Goal: Task Accomplishment & Management: Use online tool/utility

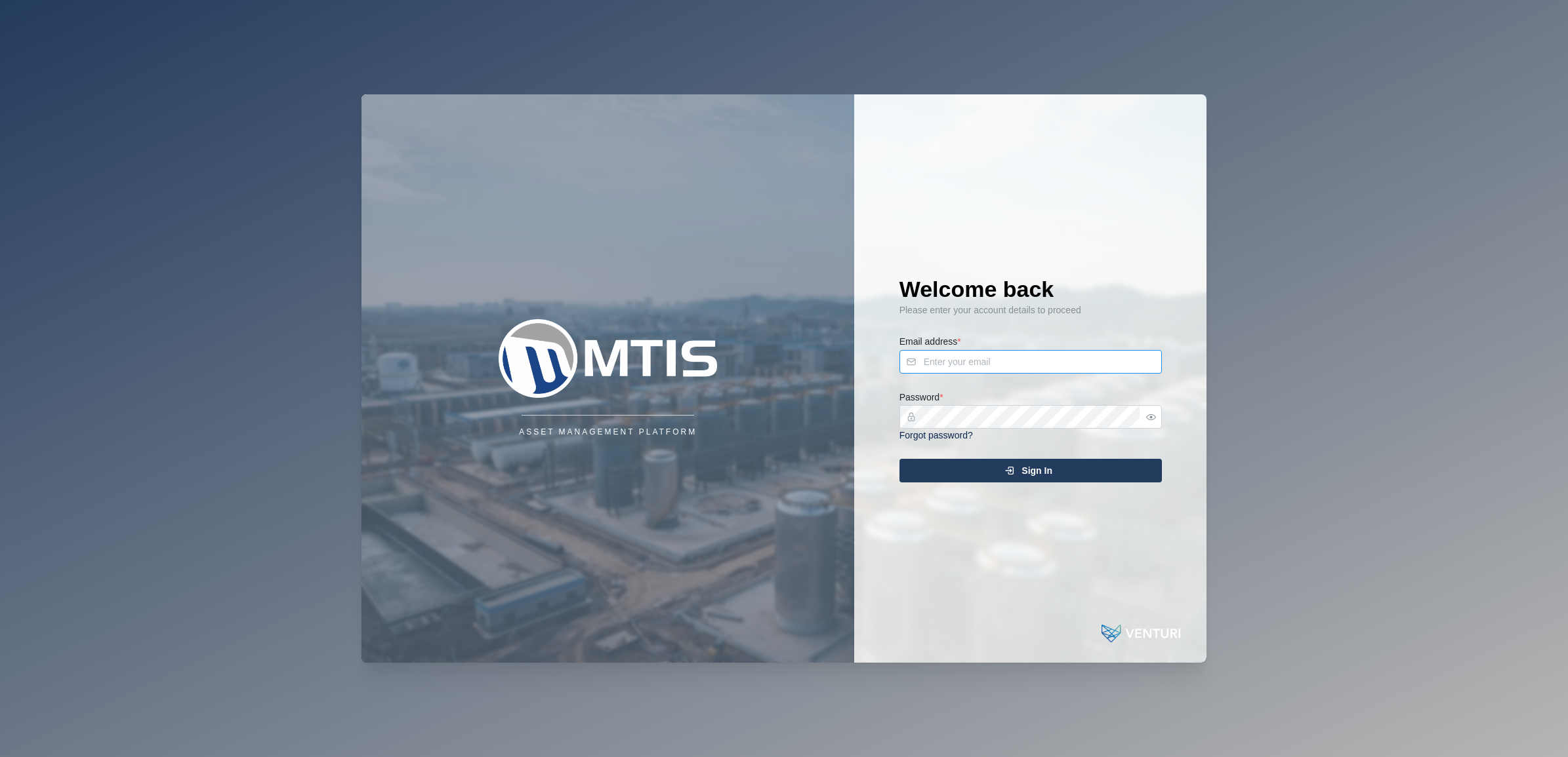
type input "[EMAIL_ADDRESS][DOMAIN_NAME]"
click at [991, 464] on div "Sign In" at bounding box center [1028, 470] width 241 height 22
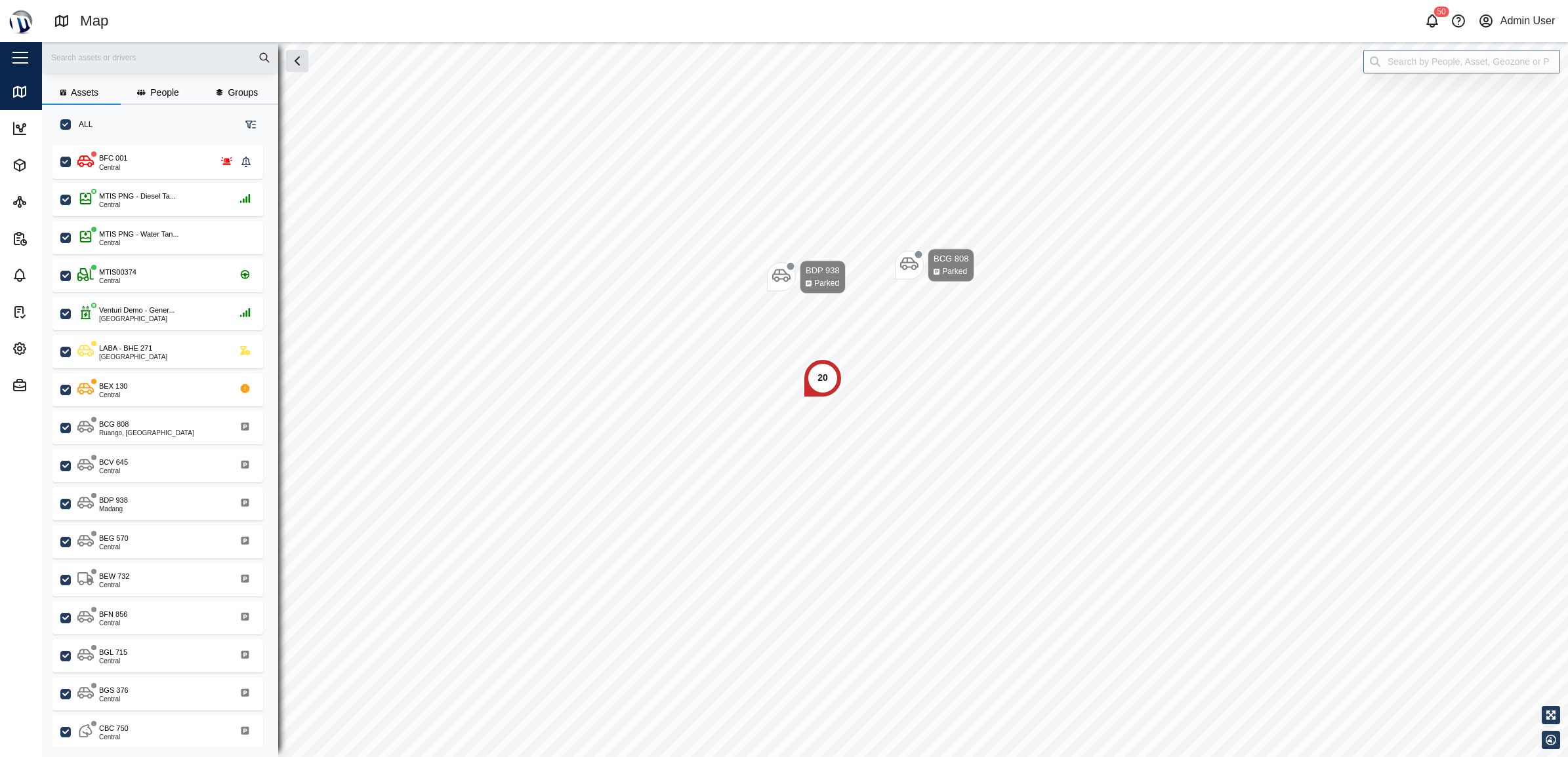
scroll to position [594, 203]
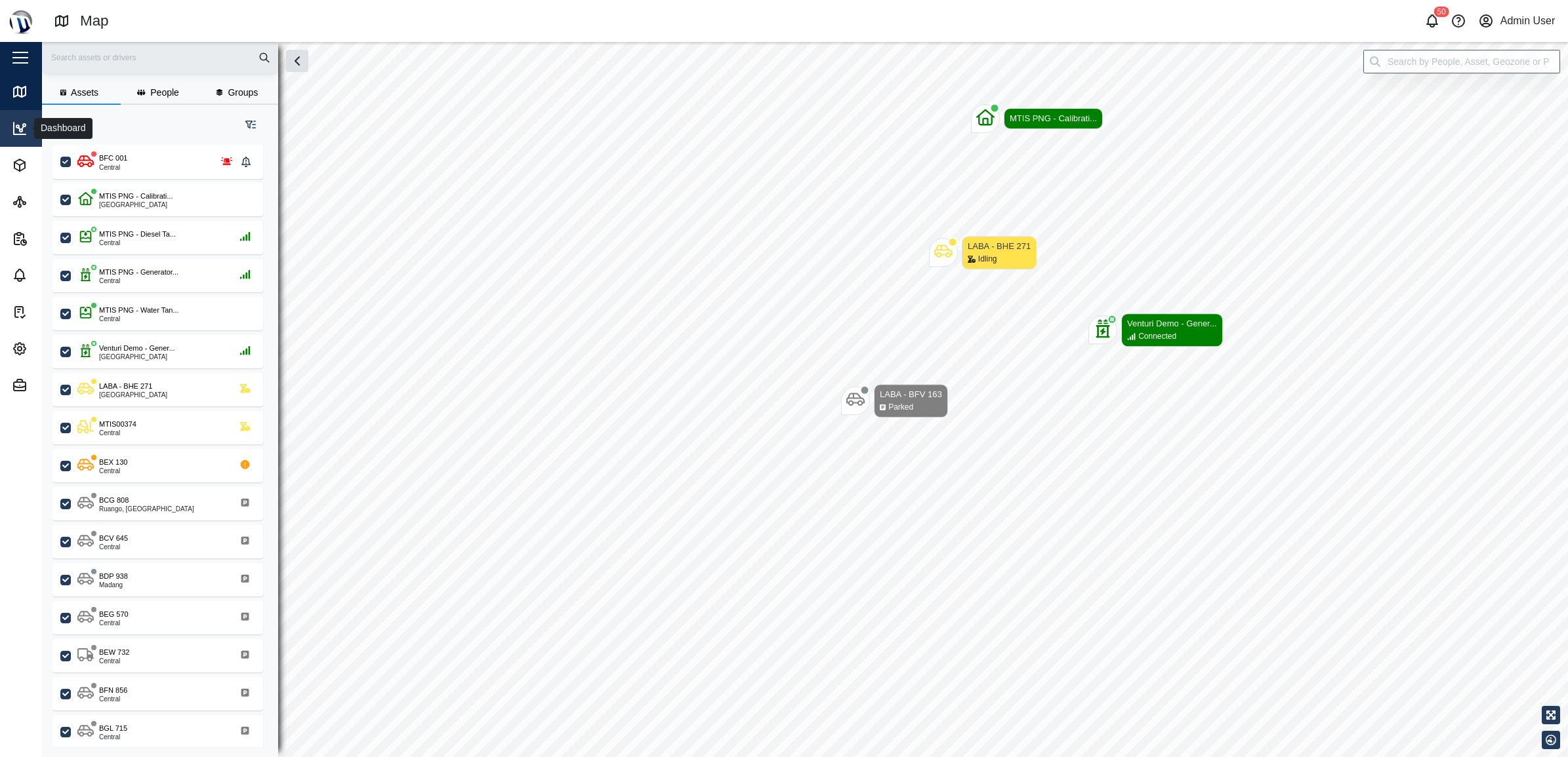
click at [17, 135] on icon at bounding box center [20, 129] width 16 height 16
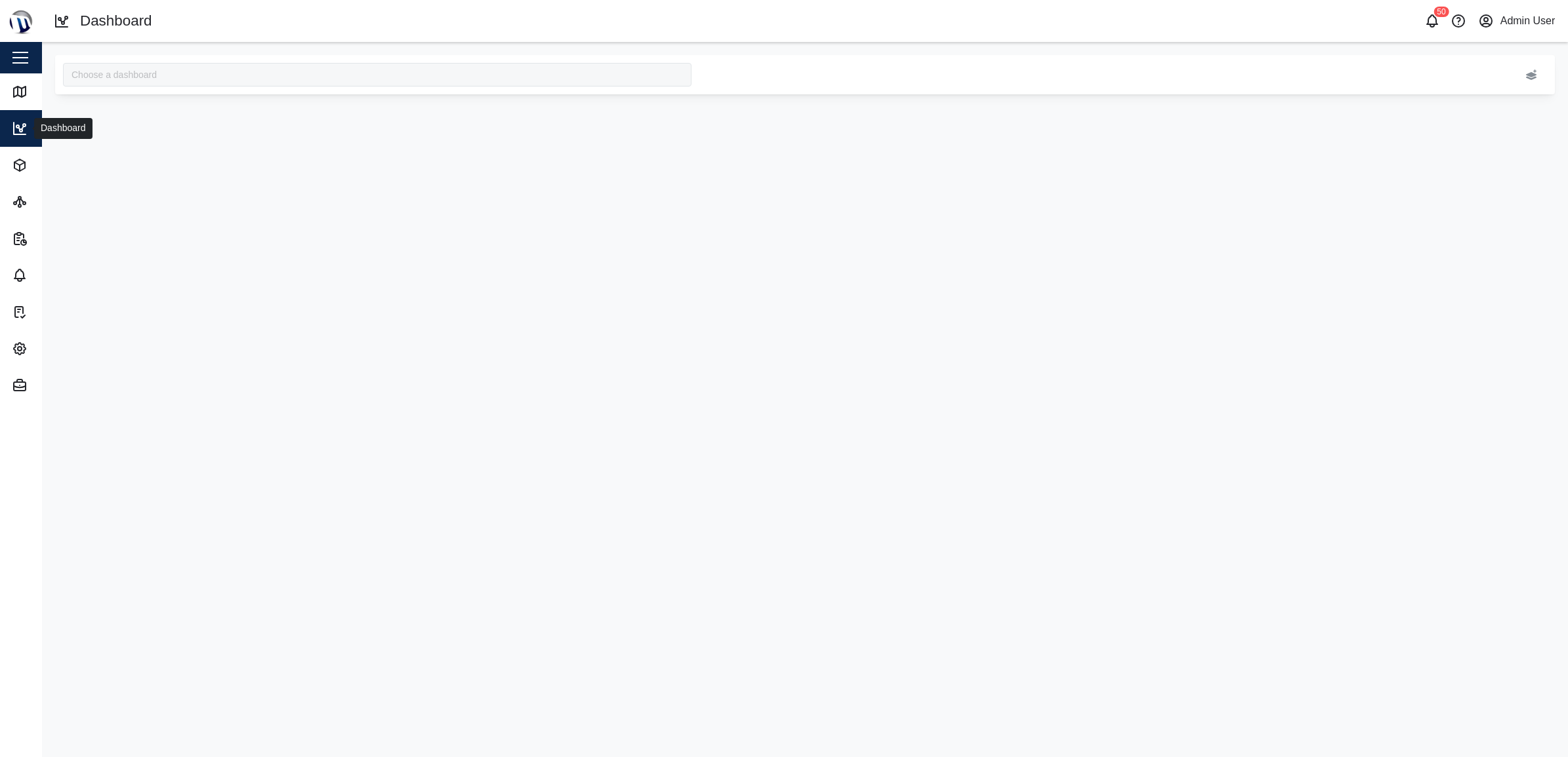
type input "MTIS Diesel"
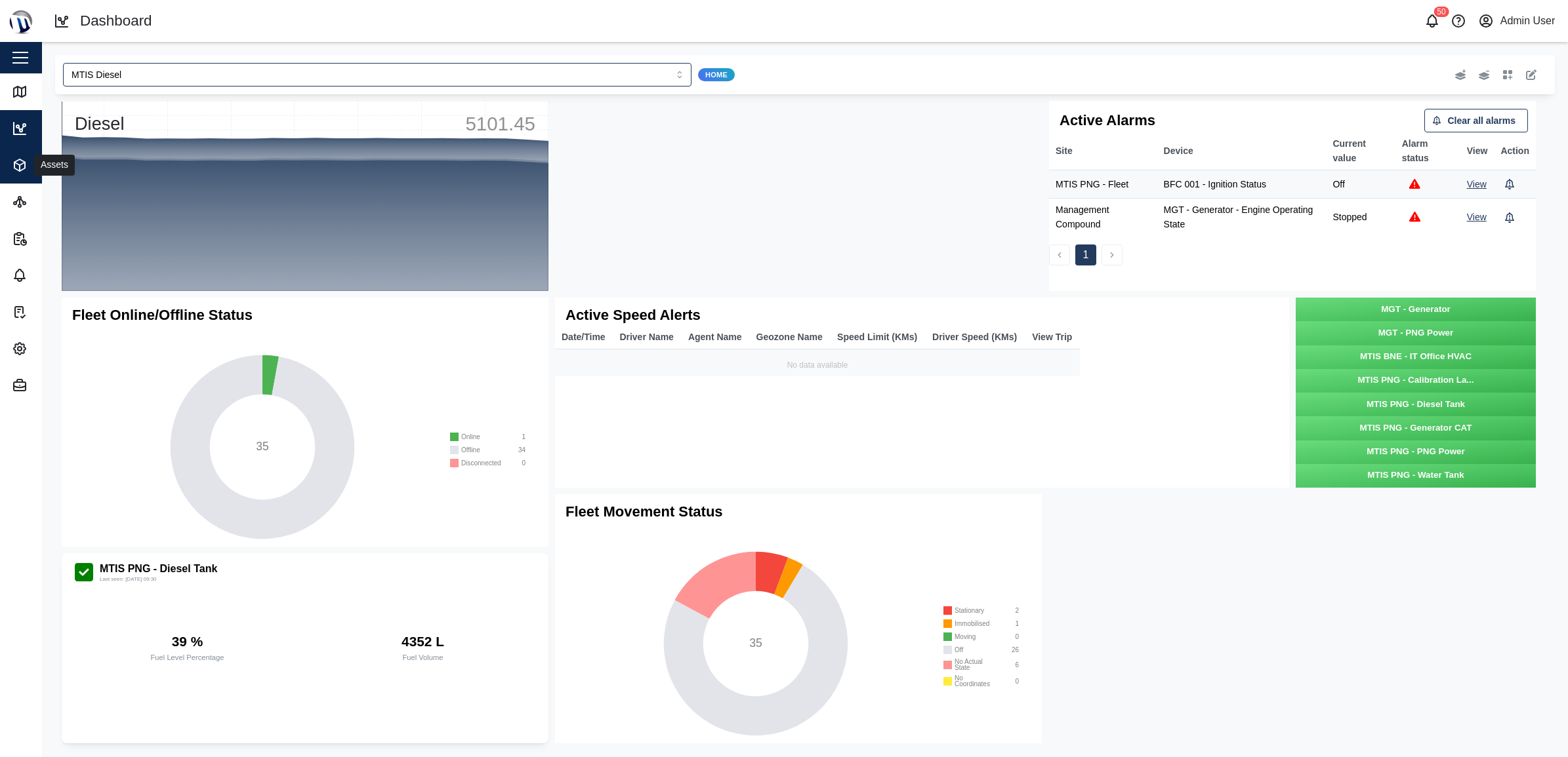
click at [17, 175] on span "Assets" at bounding box center [71, 165] width 119 height 37
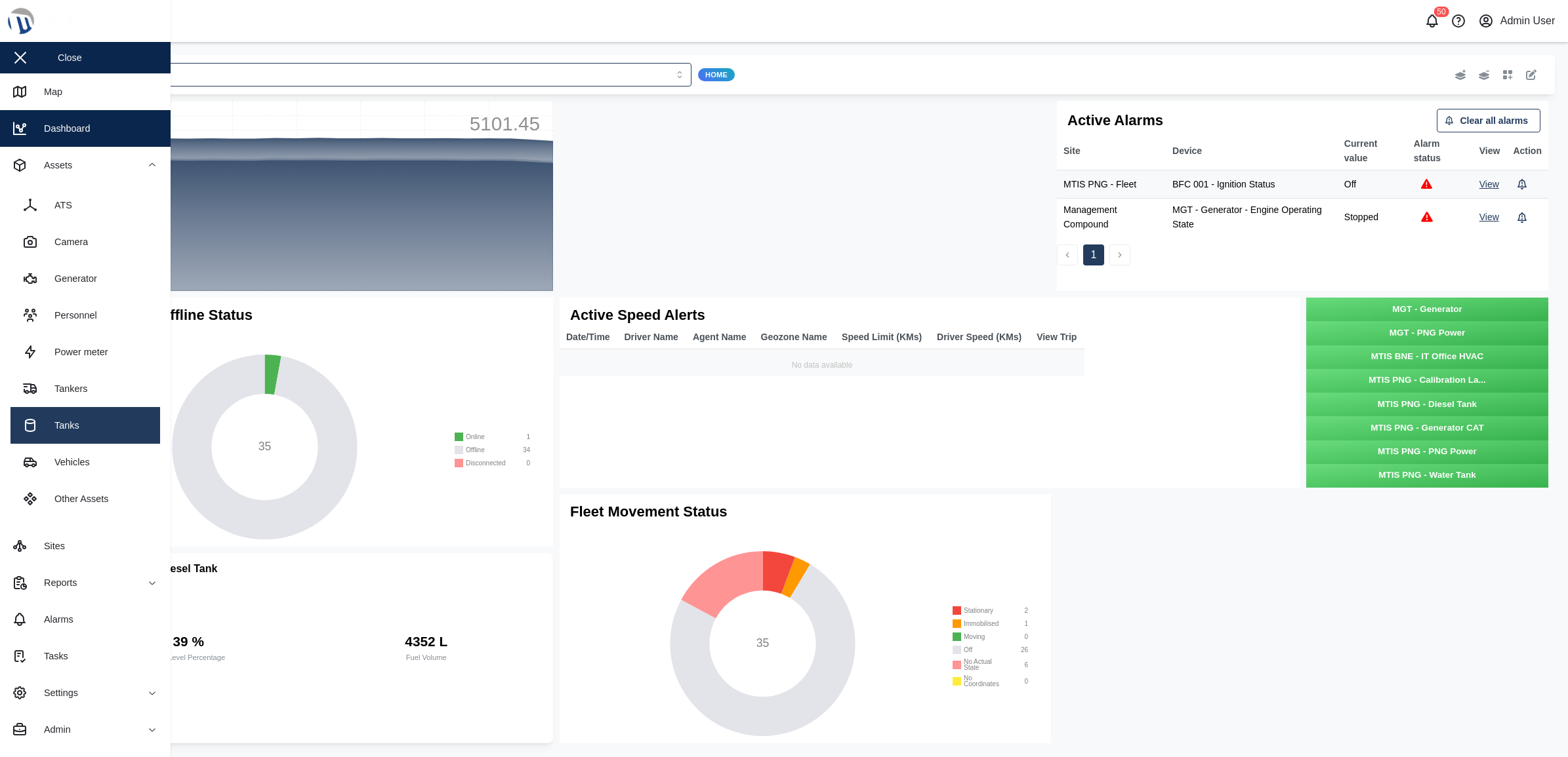
click at [55, 427] on div "Tanks" at bounding box center [62, 426] width 35 height 15
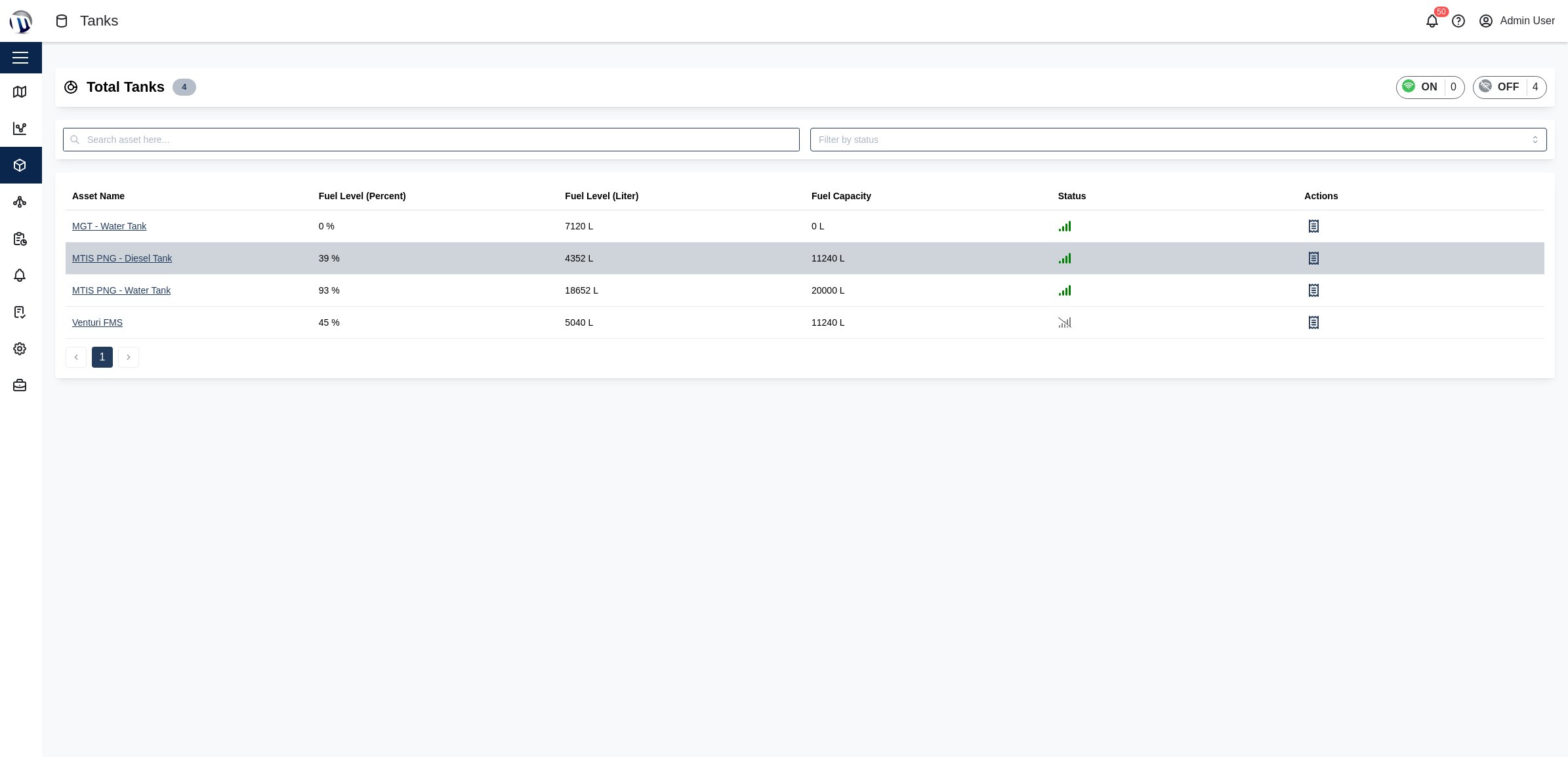
click at [122, 258] on div "MTIS PNG - Diesel Tank" at bounding box center [122, 259] width 99 height 15
click at [115, 260] on div "MTIS PNG - Diesel Tank" at bounding box center [122, 259] width 99 height 15
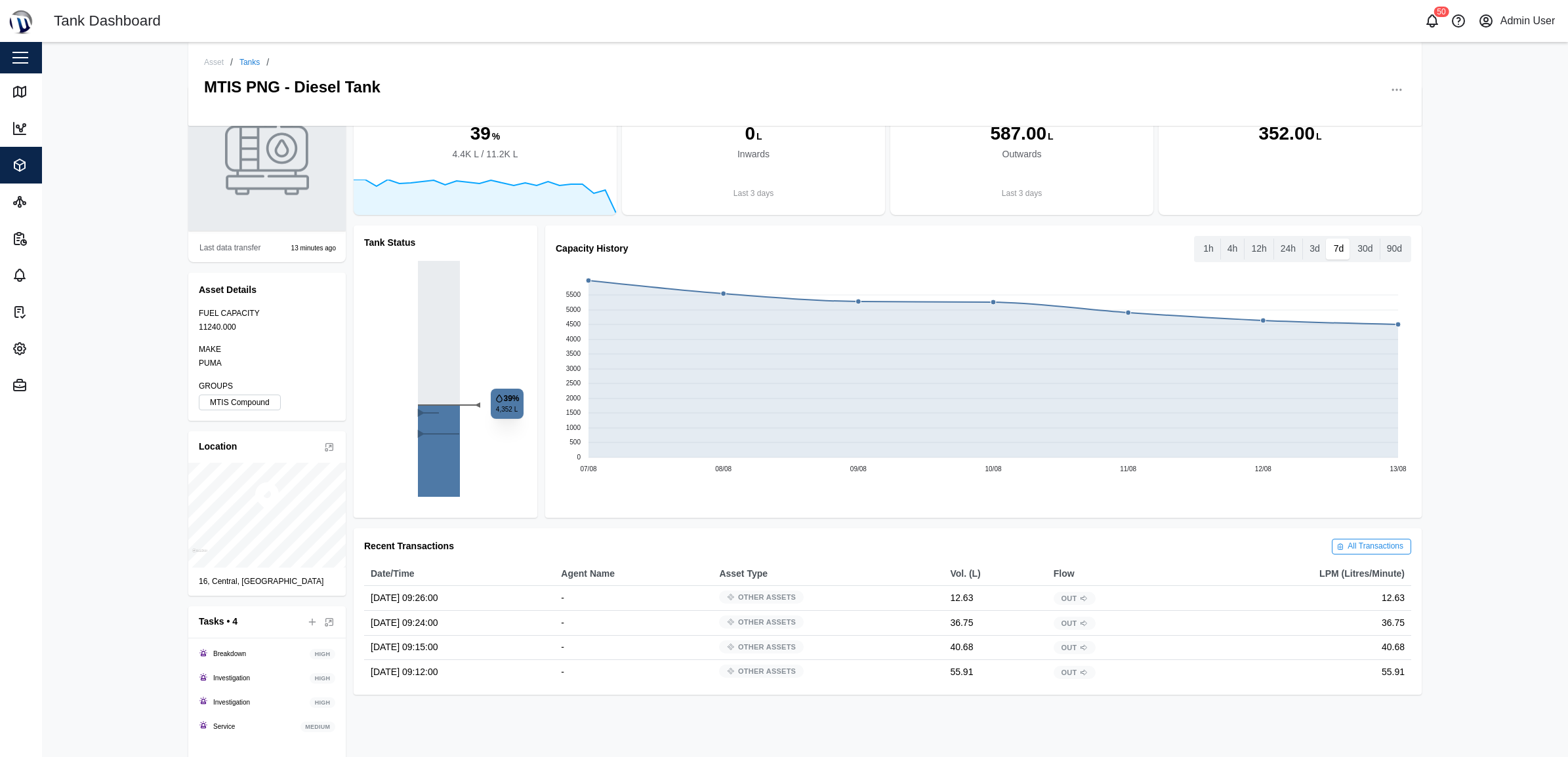
scroll to position [75, 0]
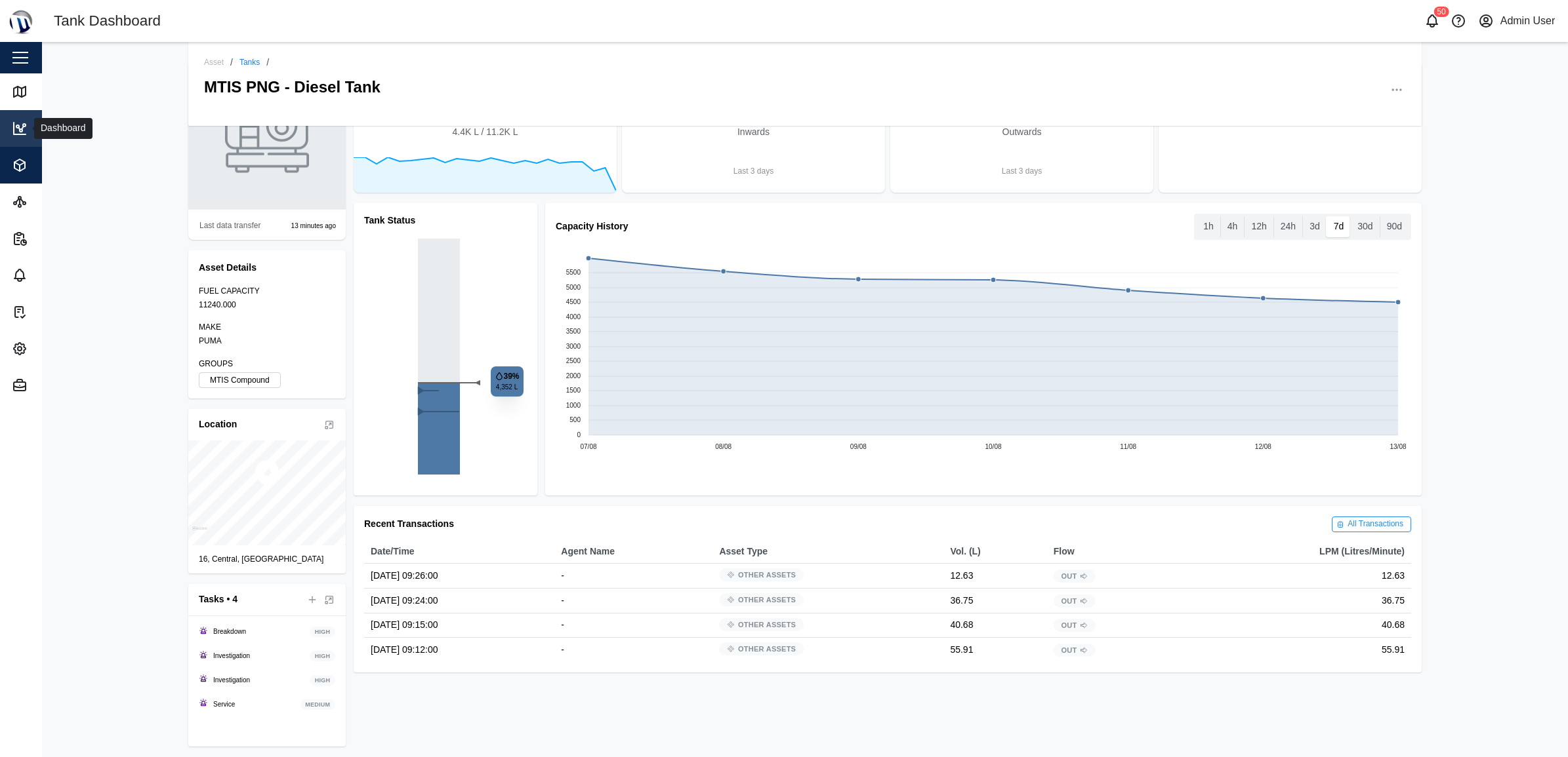
click at [27, 125] on icon at bounding box center [20, 129] width 16 height 16
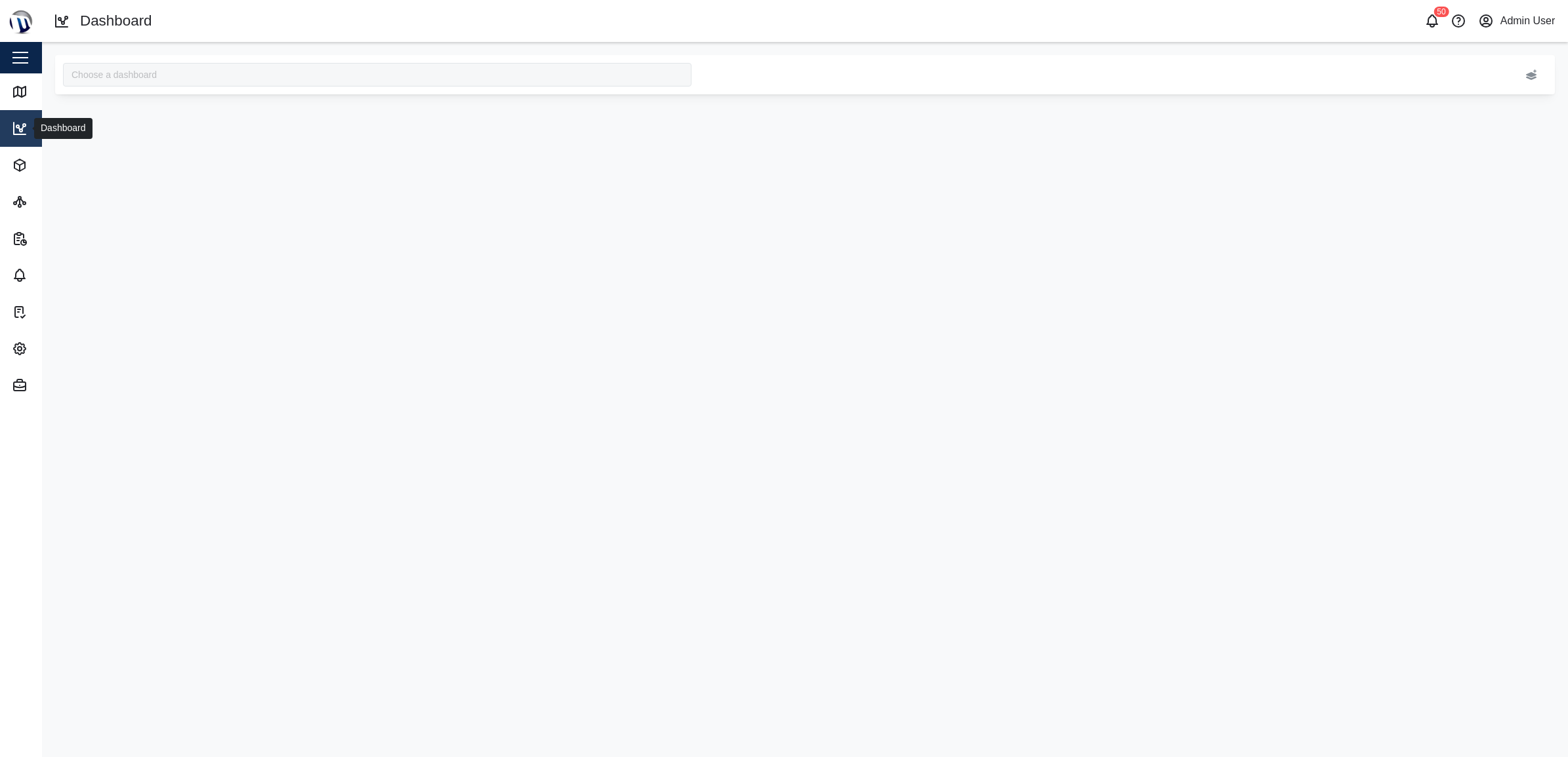
type input "MTIS Diesel"
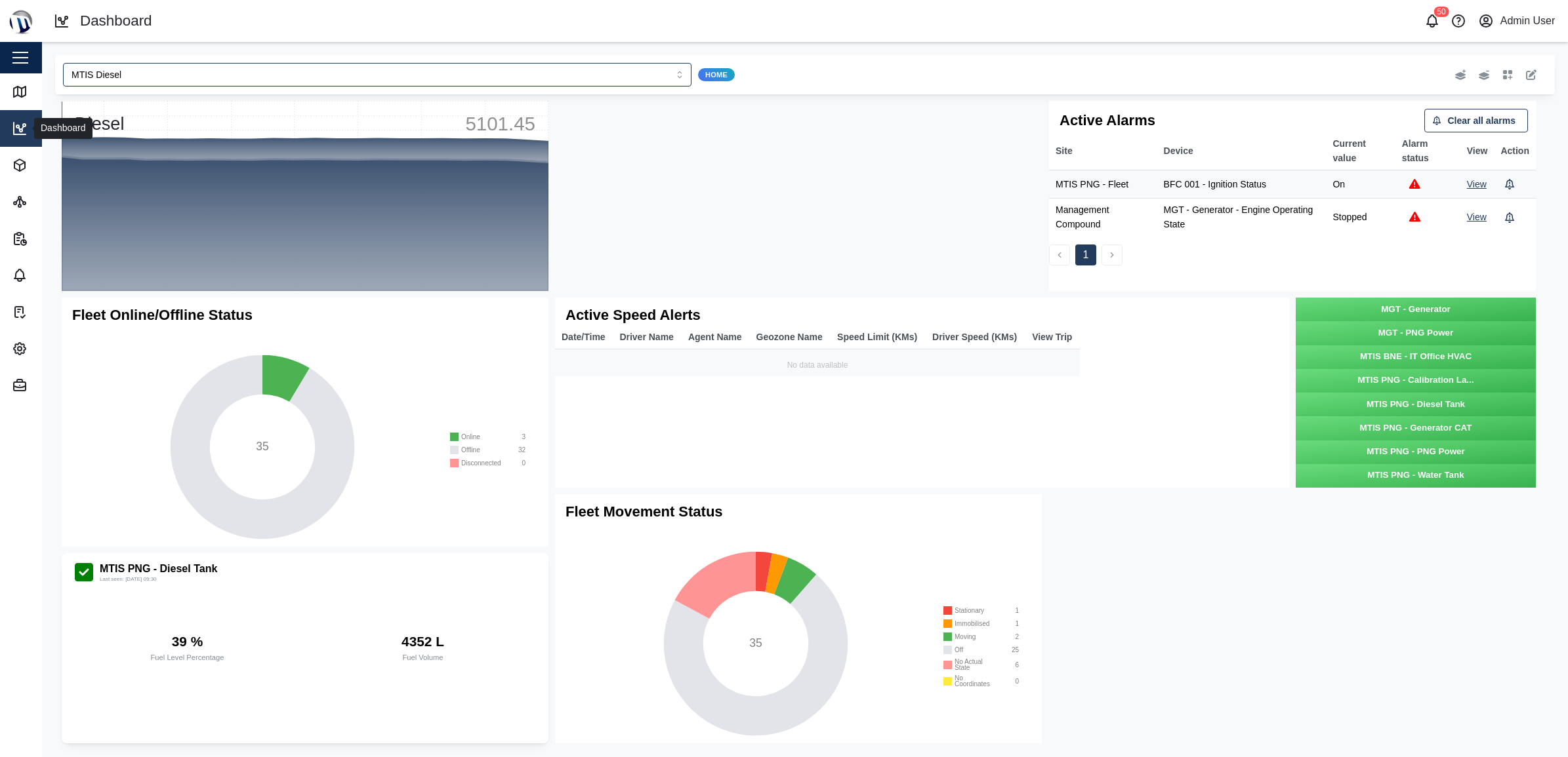
click at [17, 129] on icon at bounding box center [20, 129] width 16 height 16
click at [23, 173] on icon "button" at bounding box center [20, 166] width 16 height 16
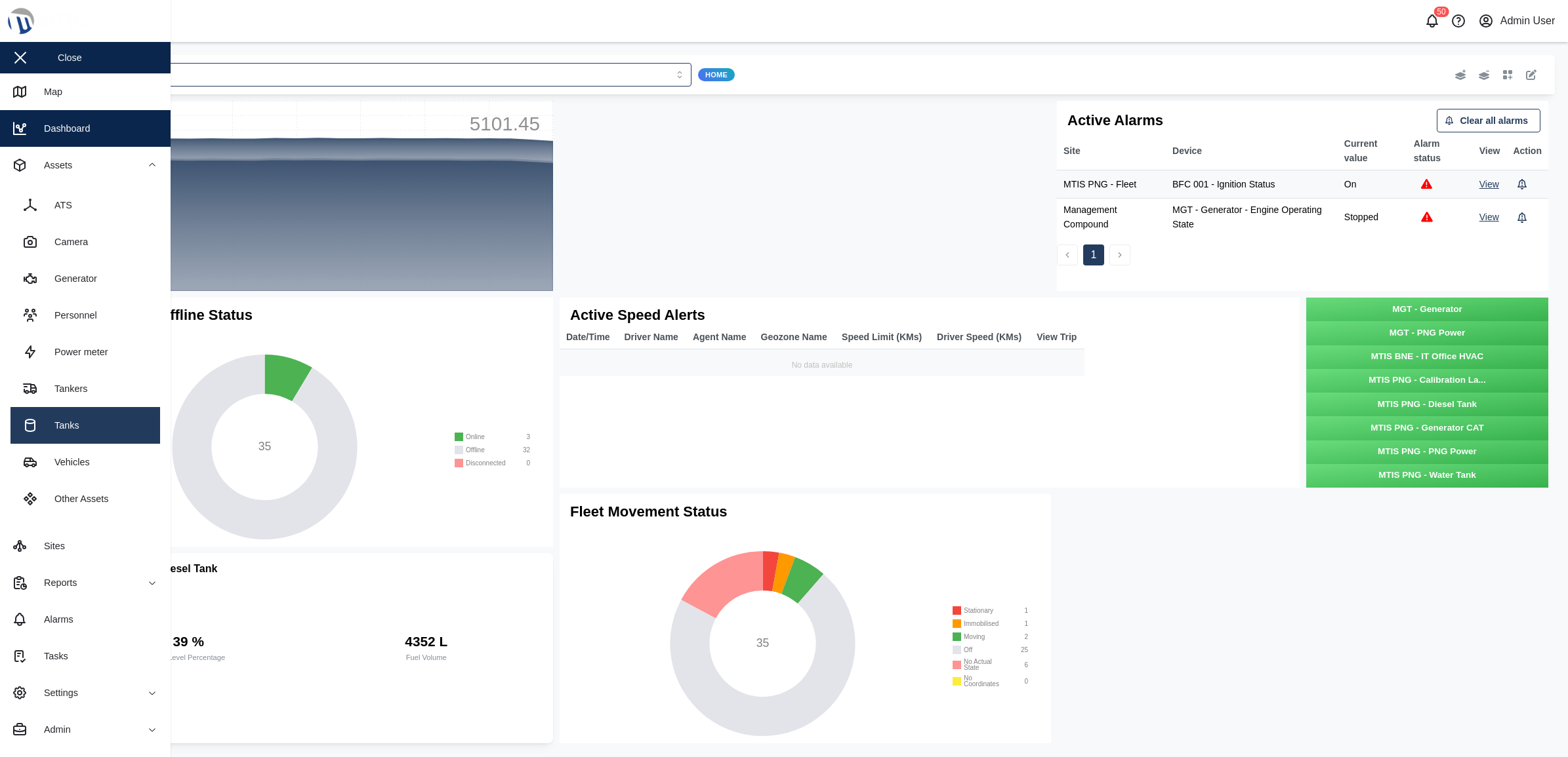
click at [69, 427] on div "Tanks" at bounding box center [62, 426] width 35 height 15
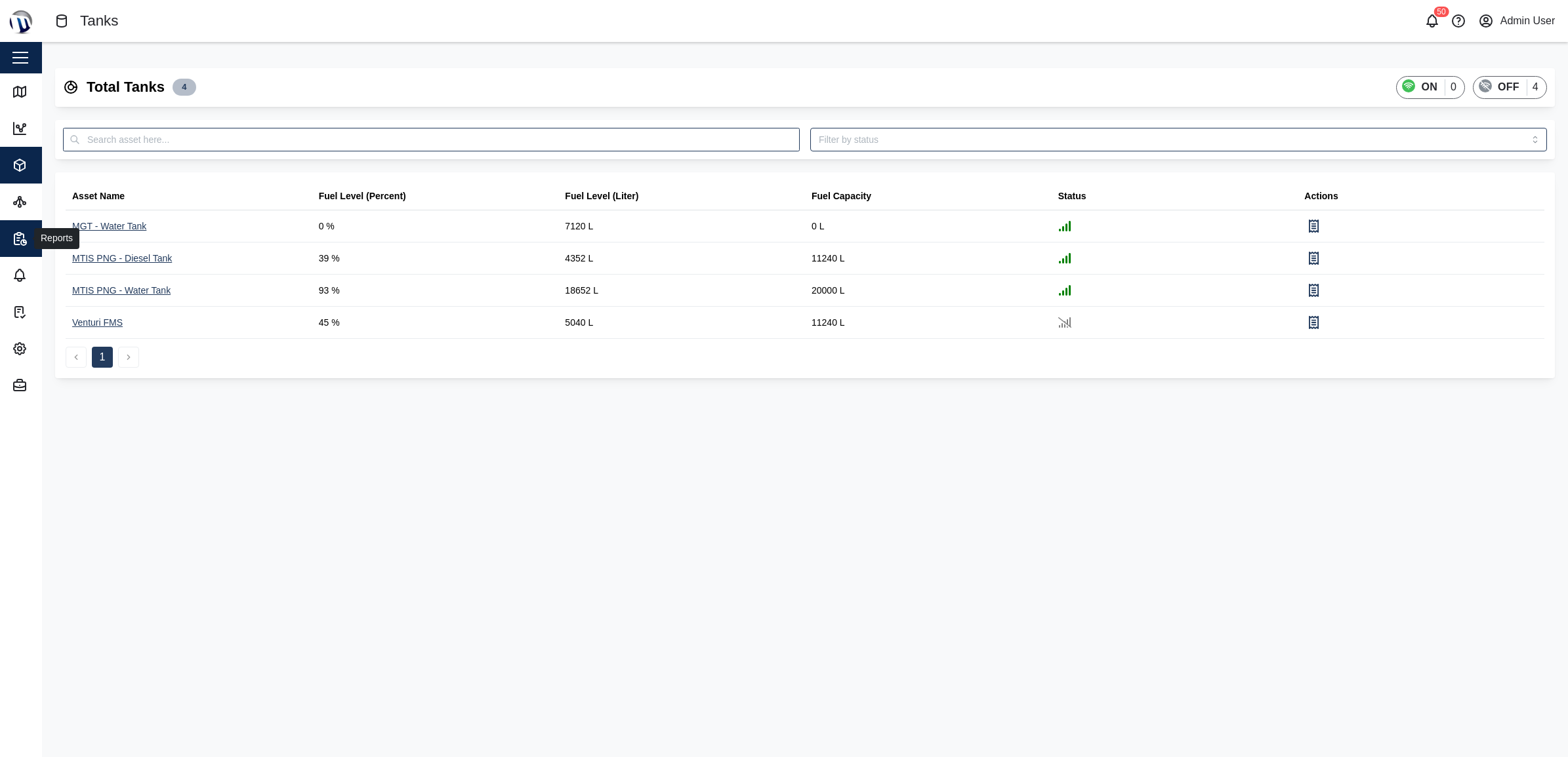
click at [20, 245] on icon "button" at bounding box center [17, 239] width 5 height 11
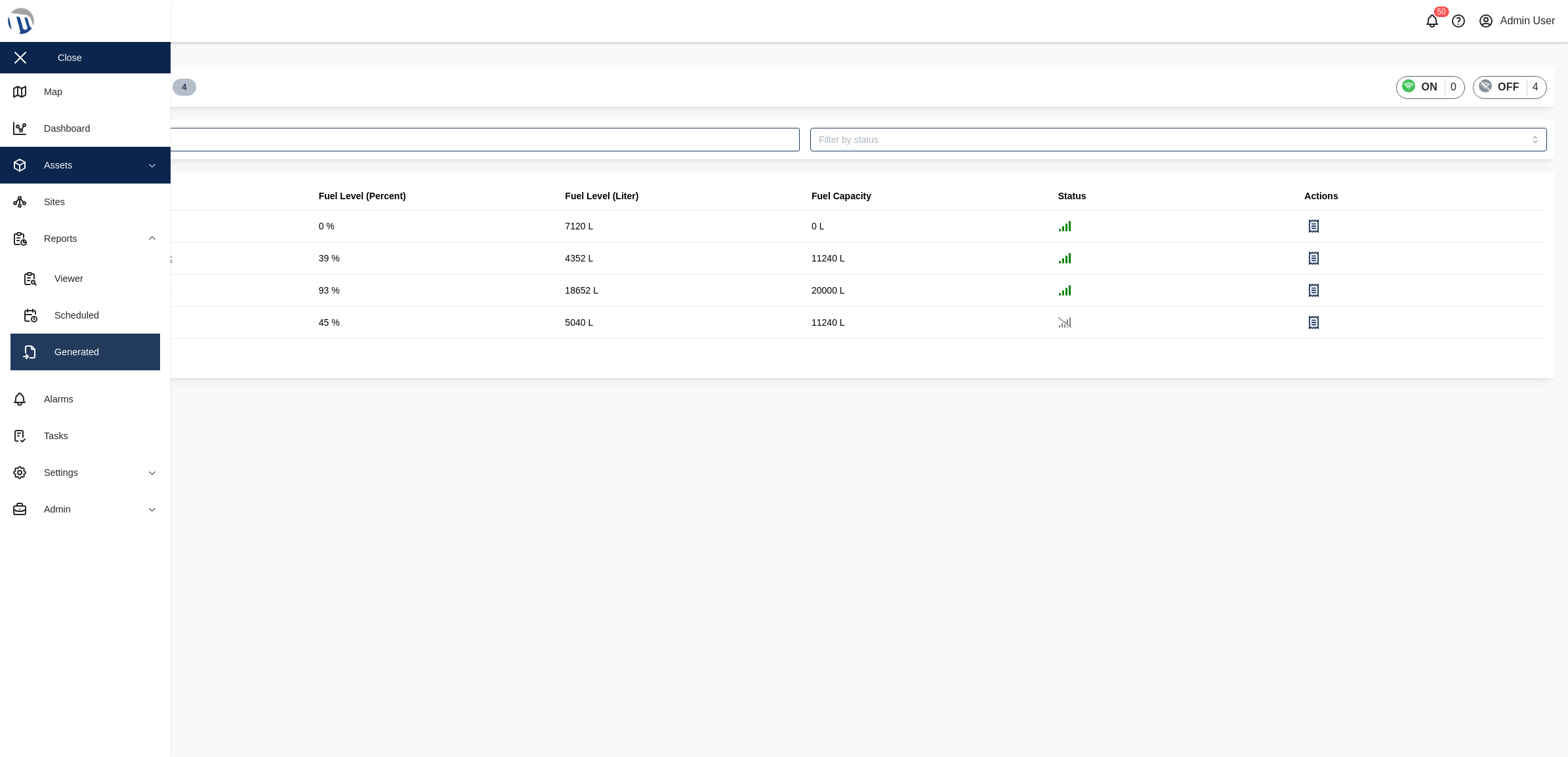
click at [86, 351] on div "Generated" at bounding box center [71, 352] width 55 height 15
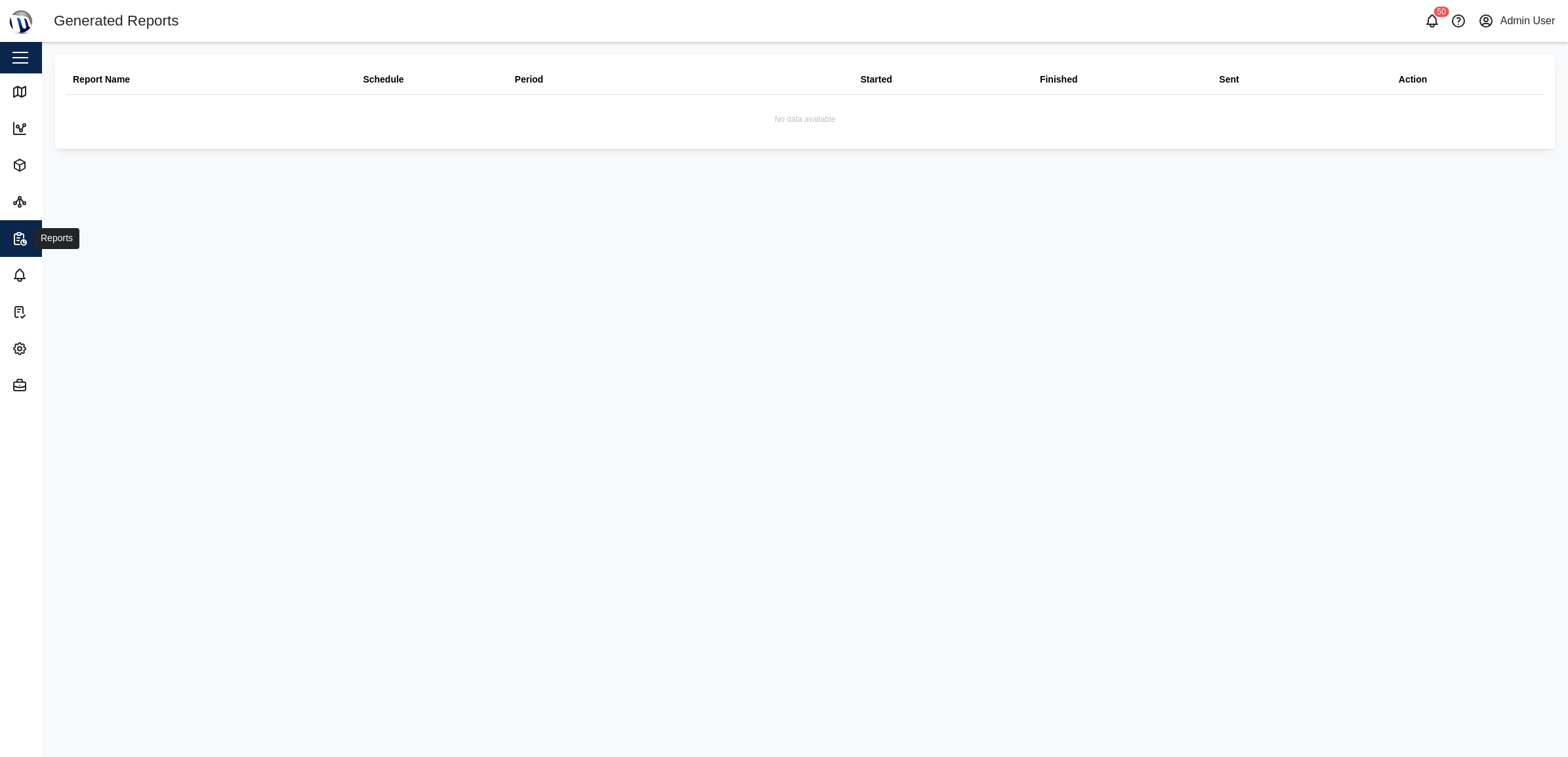
click at [12, 241] on icon "button" at bounding box center [20, 239] width 16 height 16
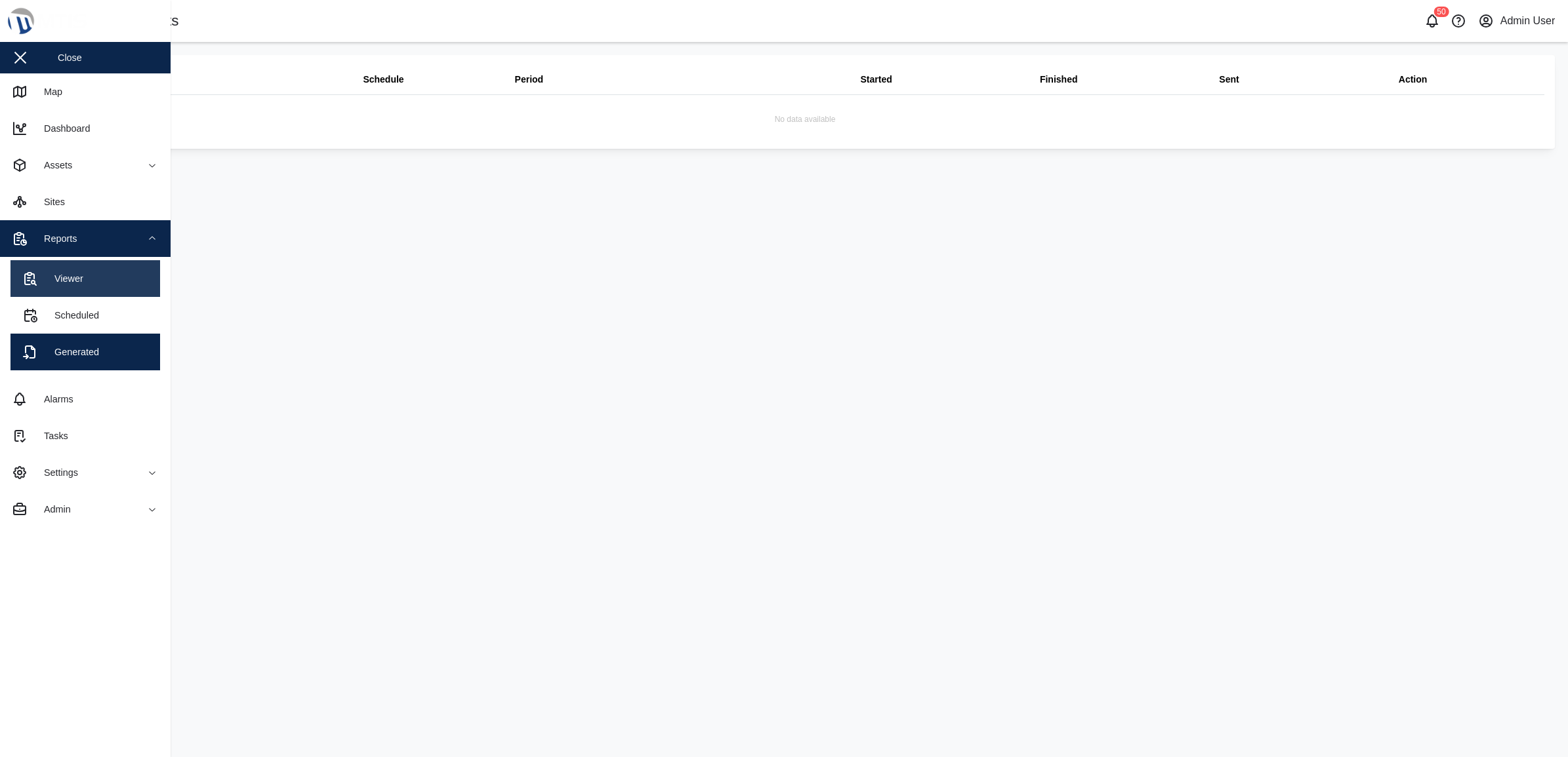
click at [57, 286] on div "Viewer" at bounding box center [52, 279] width 61 height 16
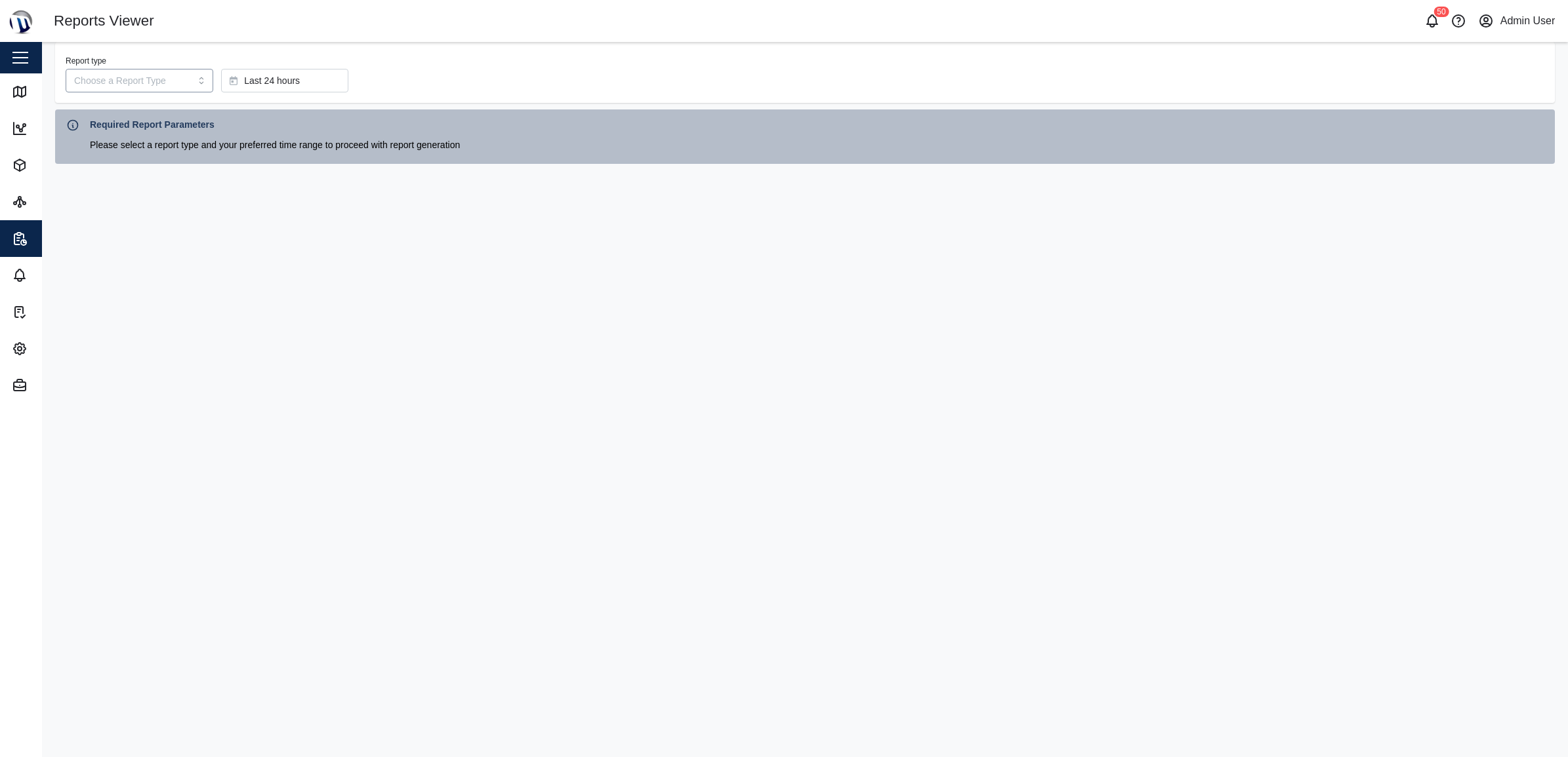
click at [178, 82] on input "Report type" at bounding box center [139, 80] width 148 height 24
type input "Tank Level History Report"
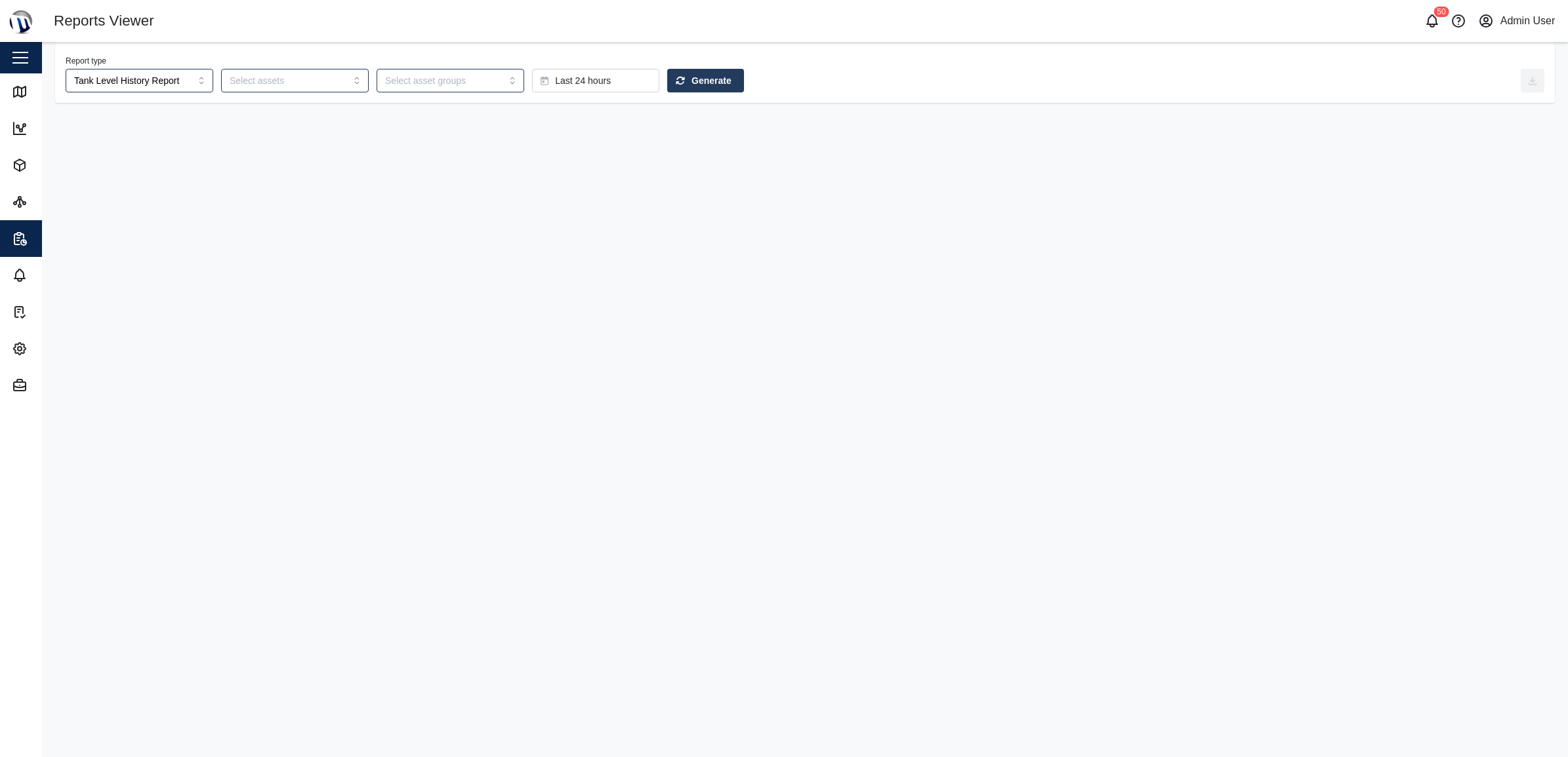
click at [555, 80] on span "Last 24 hours" at bounding box center [583, 80] width 56 height 22
click at [552, 243] on span "Last 7 days" at bounding box center [547, 243] width 48 height 24
click at [553, 219] on span "Last 3 days" at bounding box center [547, 220] width 48 height 24
click at [692, 69] on span "Generate" at bounding box center [712, 80] width 40 height 22
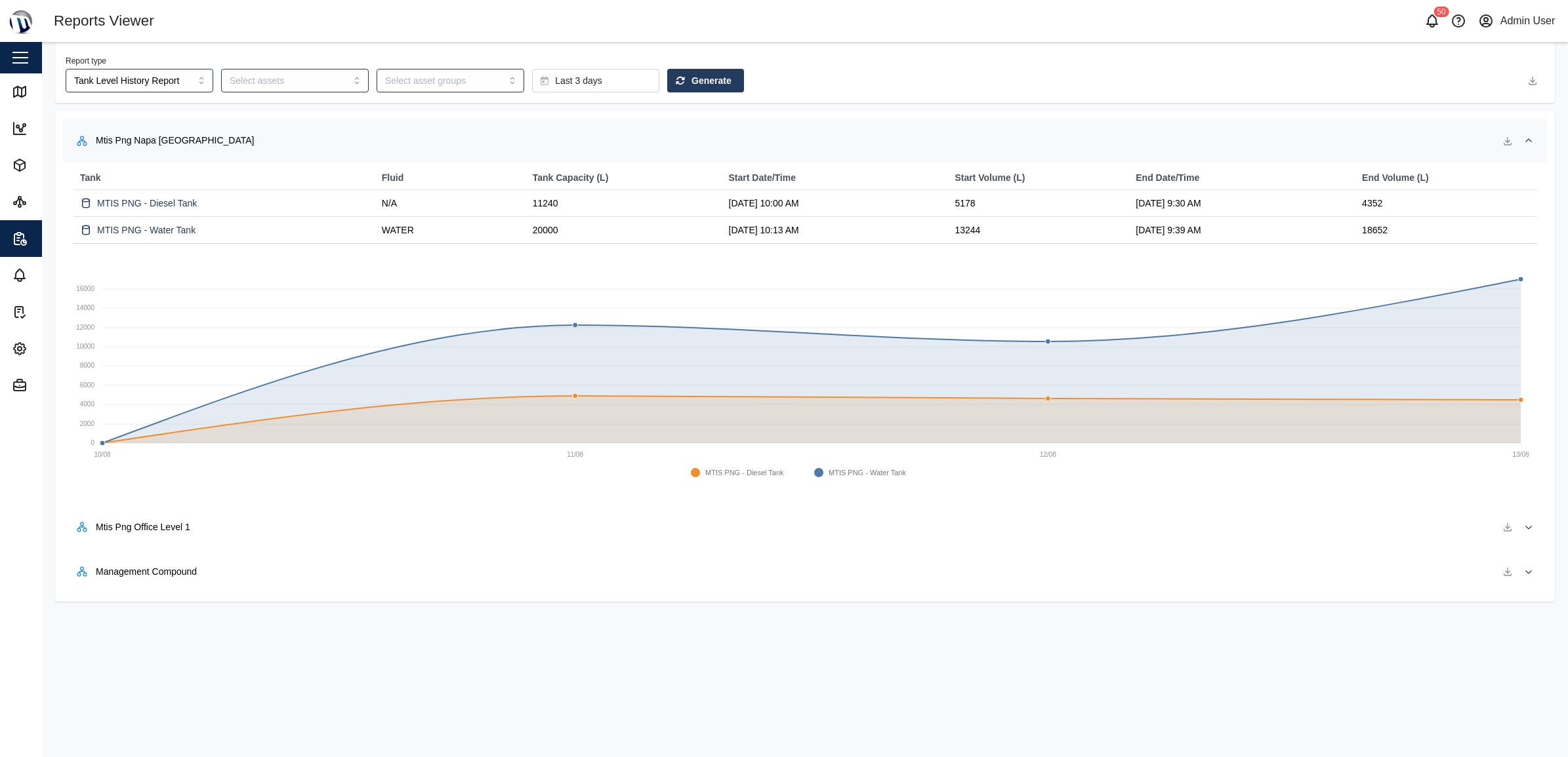
click at [900, 75] on div "Report type Tank Level History Report Last 3 days Generate" at bounding box center [793, 72] width 1455 height 40
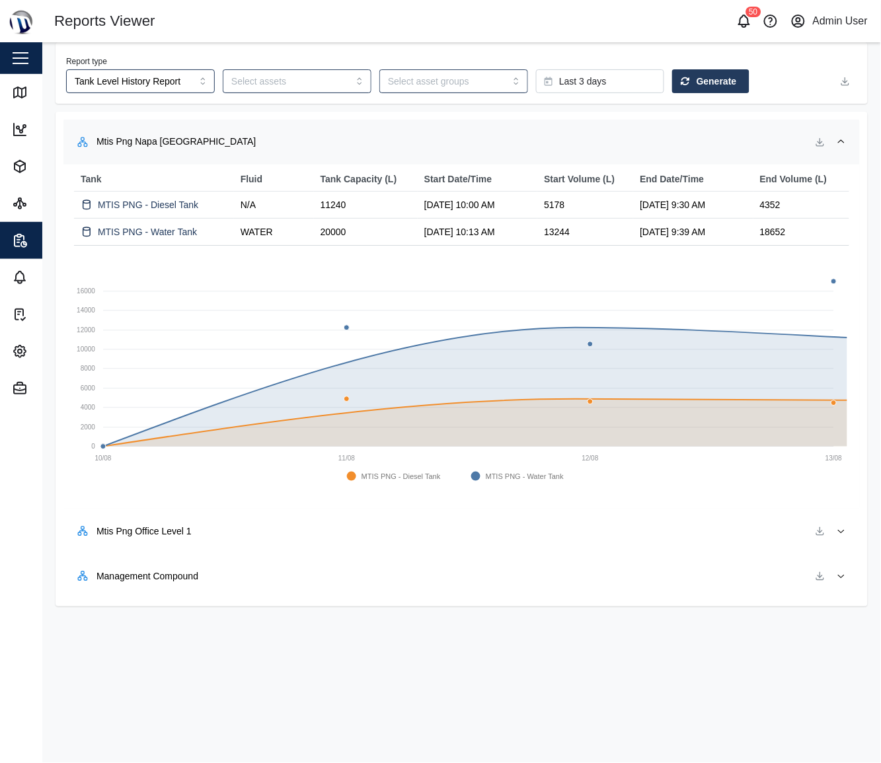
click at [697, 83] on span "Generate" at bounding box center [717, 81] width 40 height 22
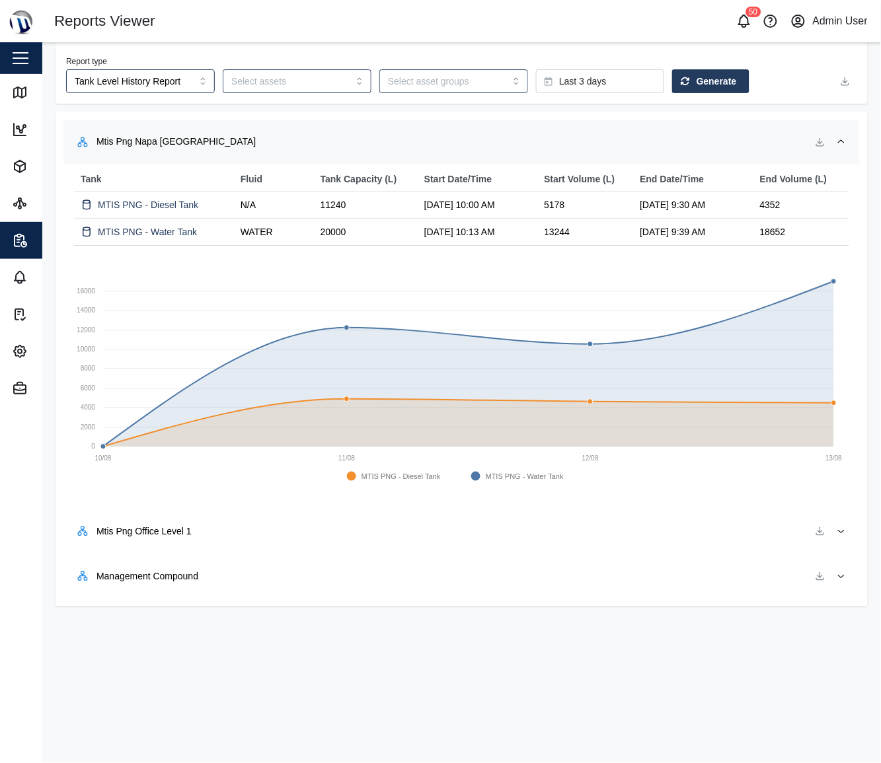
click at [850, 533] on button "Mtis Png Office Level 1" at bounding box center [461, 531] width 796 height 45
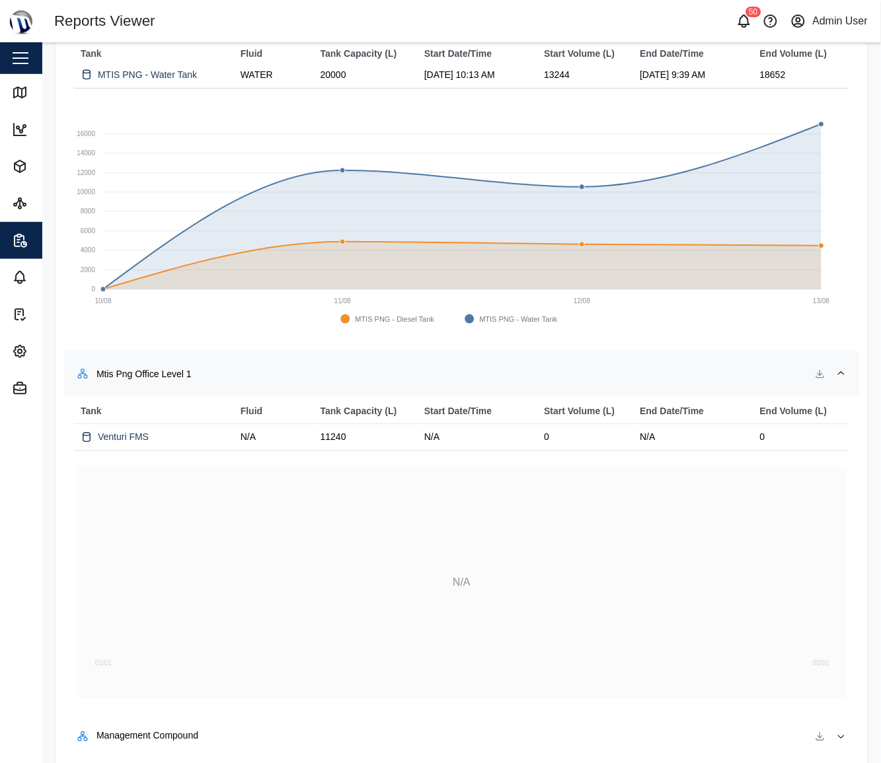
scroll to position [173, 0]
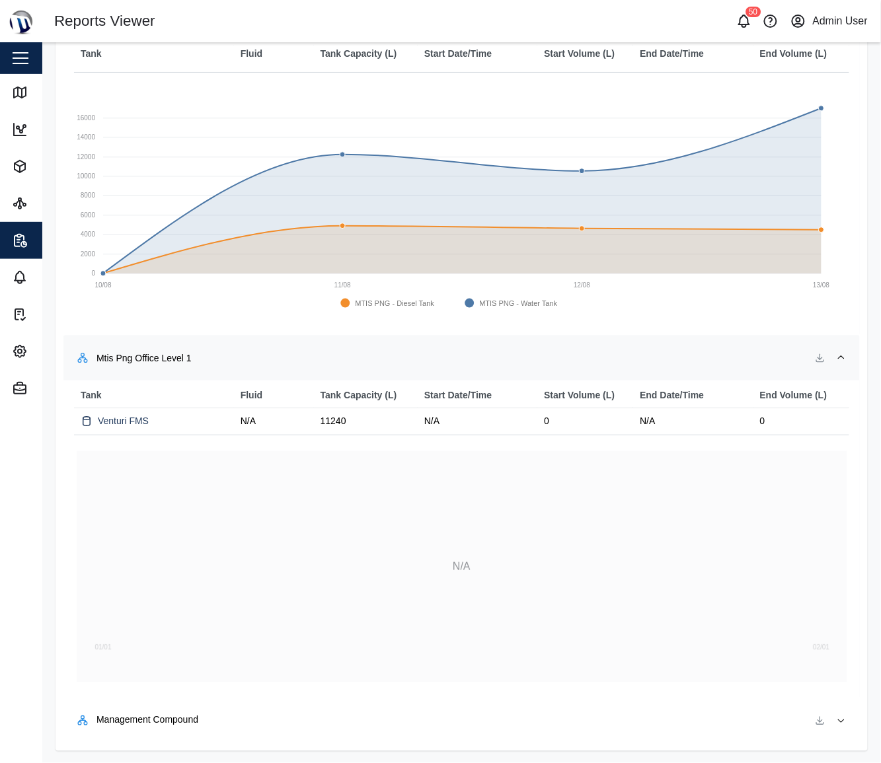
click at [836, 356] on icon "button" at bounding box center [841, 358] width 11 height 11
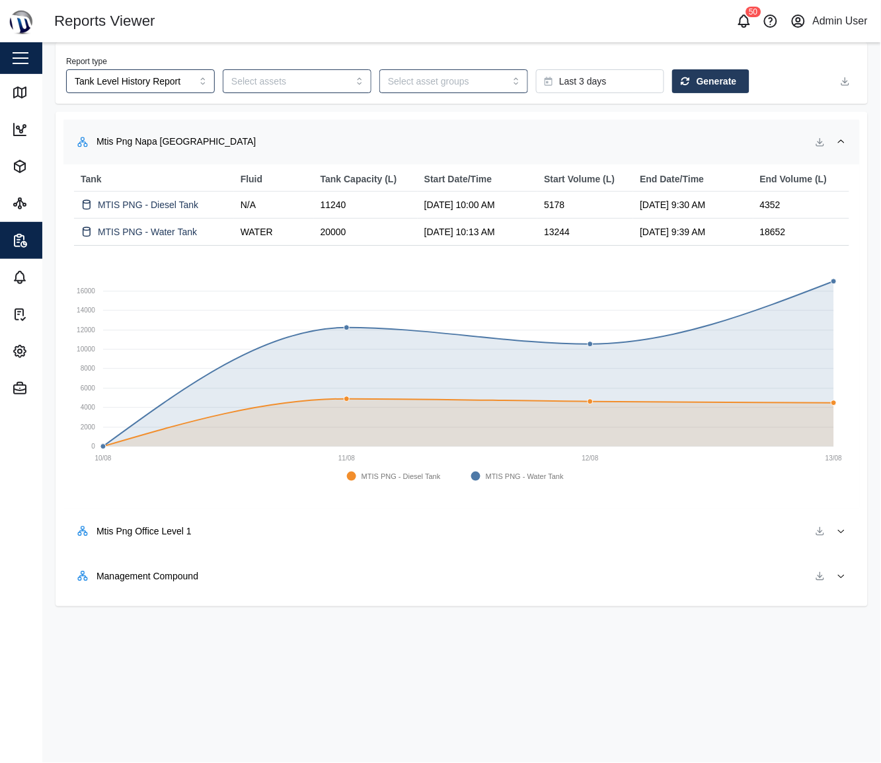
click at [873, 200] on div "Report type Tank Level History Report Last 3 days Generate Mtis Png Napa Napa Y…" at bounding box center [461, 324] width 839 height 564
click at [586, 84] on div "Last 3 days" at bounding box center [598, 81] width 107 height 22
click at [563, 245] on span "Last 7 days" at bounding box center [551, 245] width 48 height 24
click at [697, 75] on span "Generate" at bounding box center [717, 81] width 40 height 22
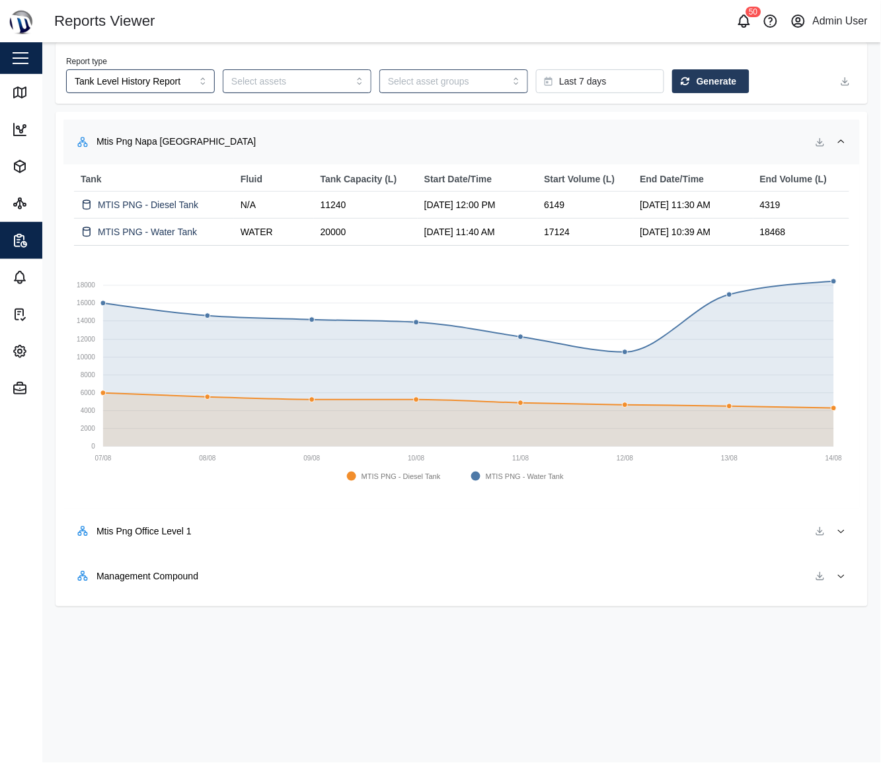
click at [600, 87] on div "Last 7 days" at bounding box center [598, 81] width 107 height 22
click at [536, 229] on span "Last 3 days" at bounding box center [551, 222] width 48 height 24
click at [672, 85] on button "Generate" at bounding box center [710, 81] width 77 height 24
